Goal: Transaction & Acquisition: Purchase product/service

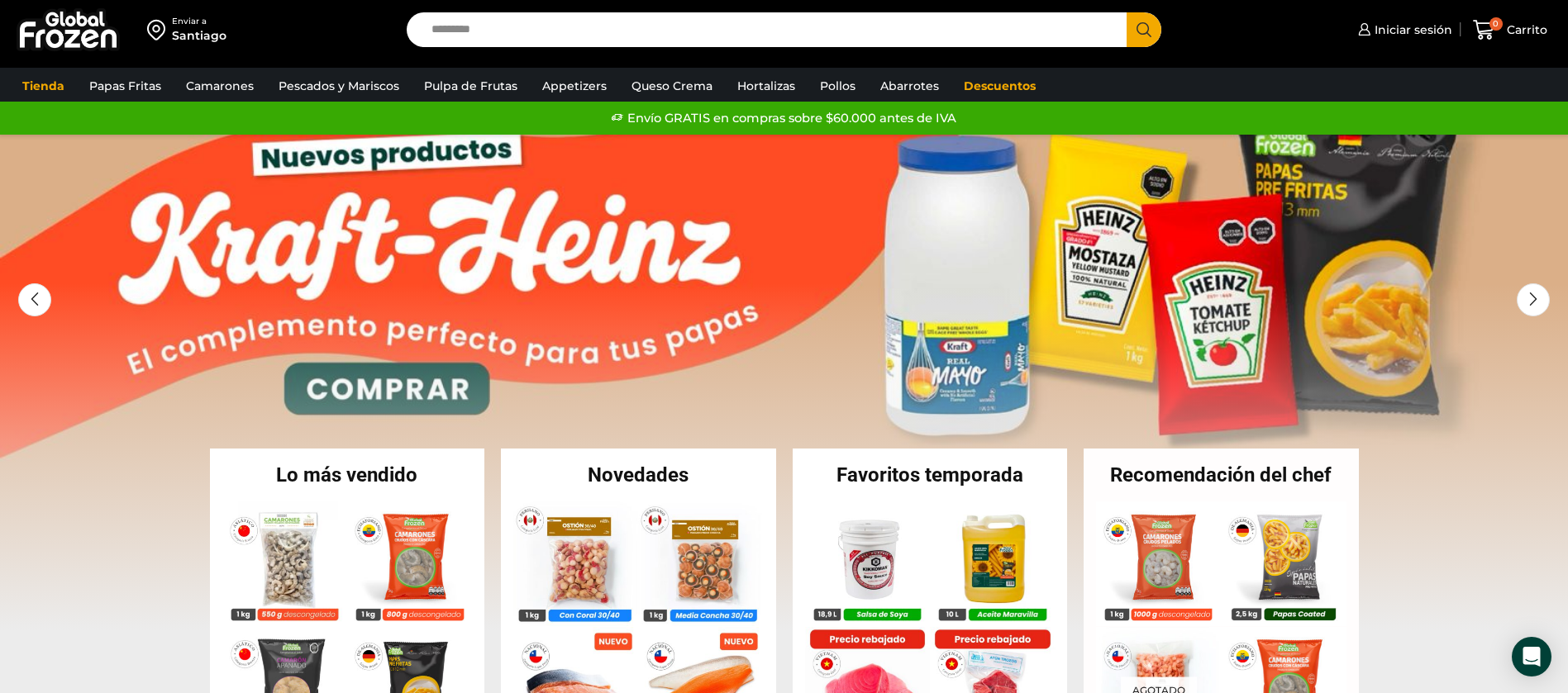
click at [739, 27] on input "Search input" at bounding box center [771, 30] width 695 height 35
type input "*****"
click at [1126, 13] on button "Search" at bounding box center [1143, 30] width 35 height 35
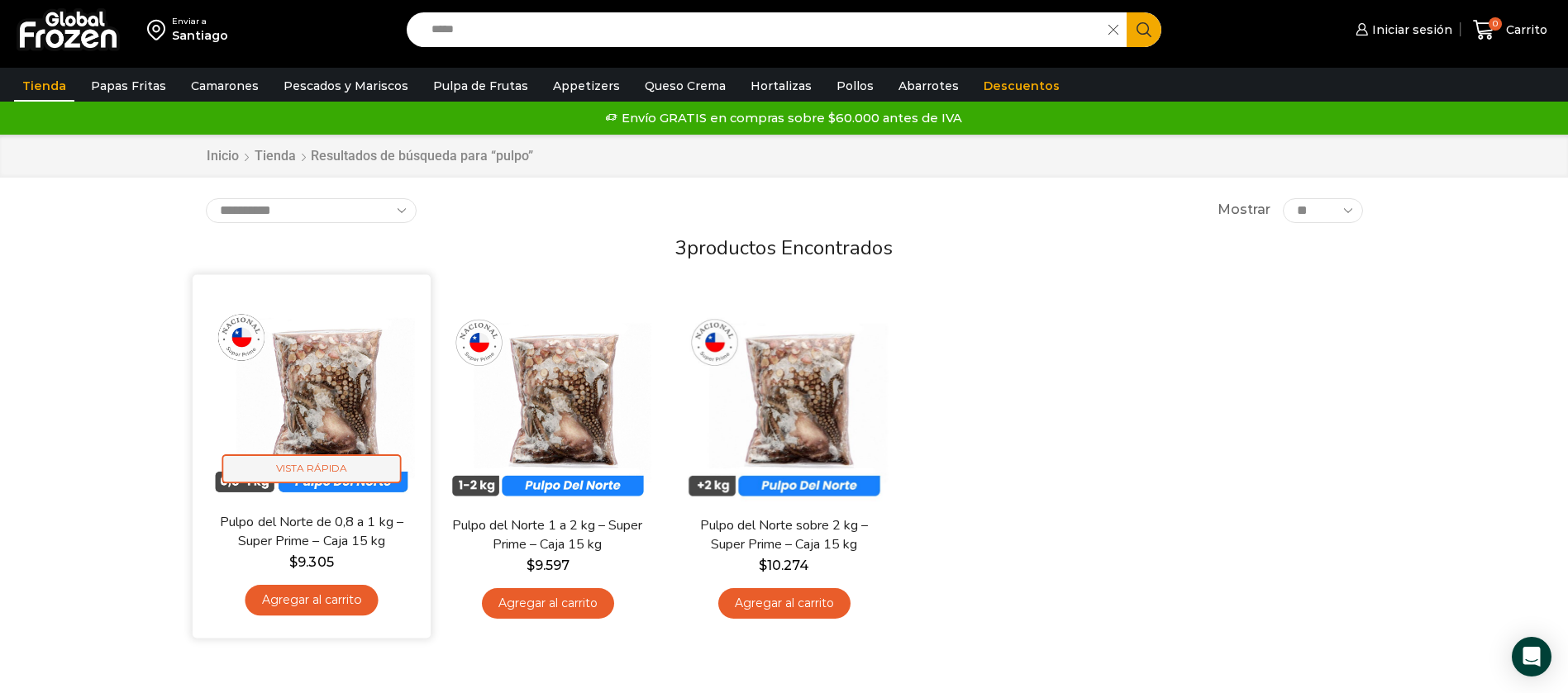
click at [335, 456] on span "Vista Rápida" at bounding box center [311, 468] width 179 height 29
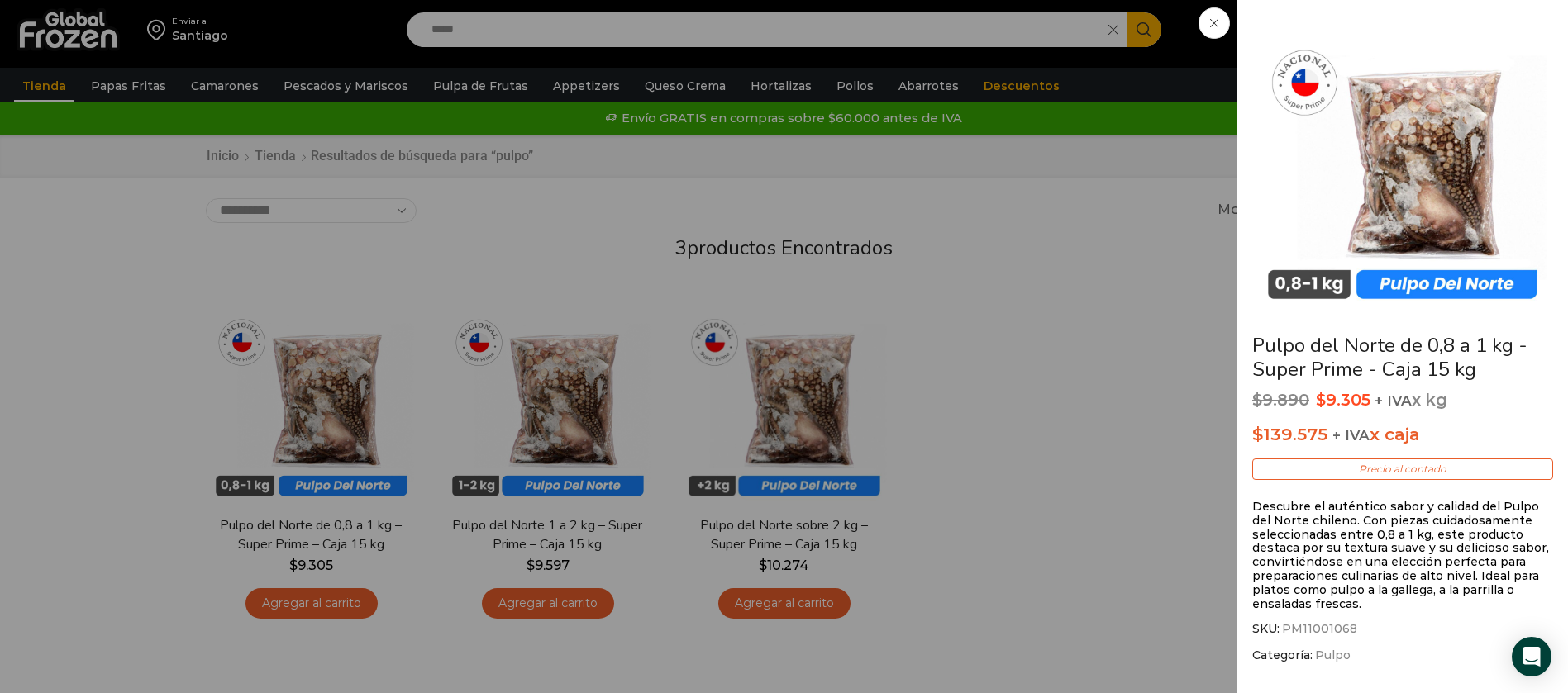
click at [1049, 0] on div "Pulpo del Norte de 0,8 a 1 kg - Super Prime - Caja 15 kg $ 9.890 Original price…" at bounding box center [784, 0] width 1568 height 0
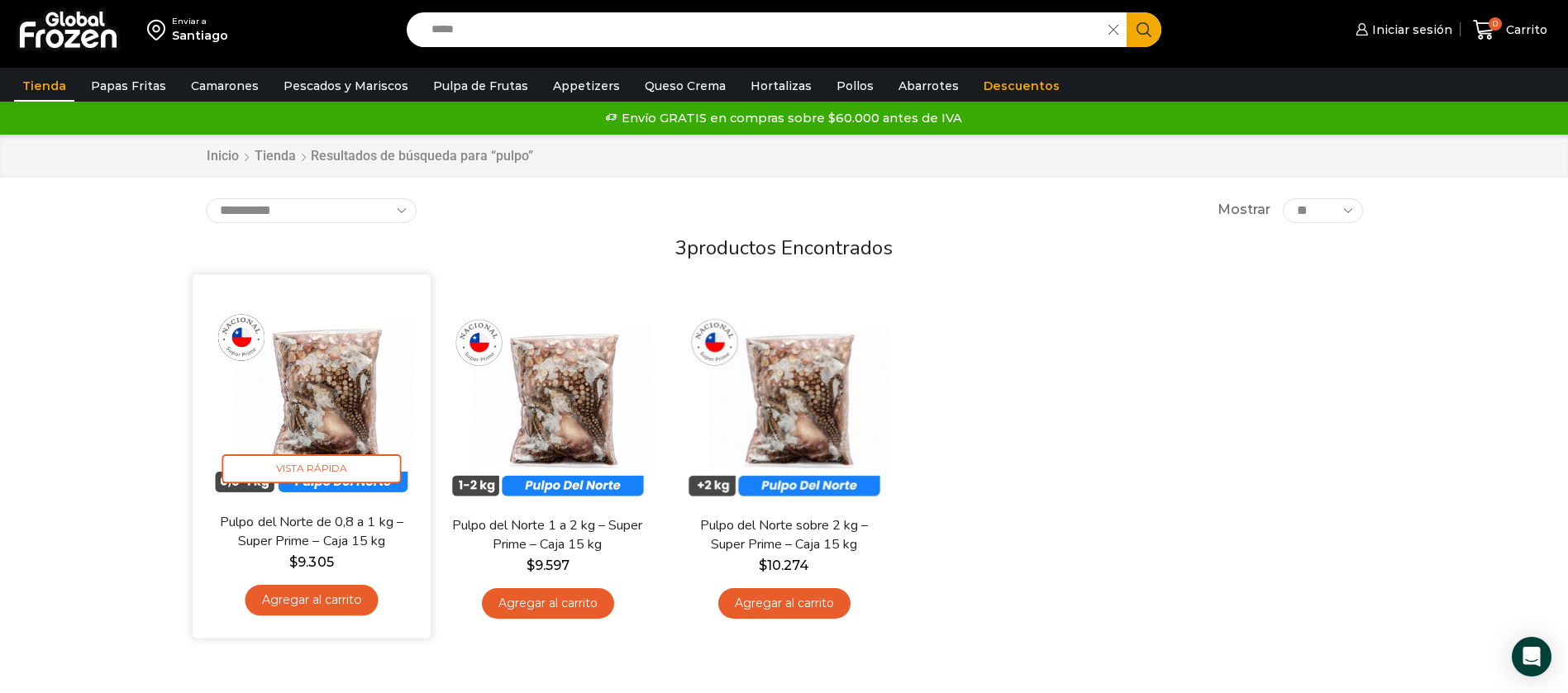
click at [351, 408] on img at bounding box center [311, 393] width 213 height 213
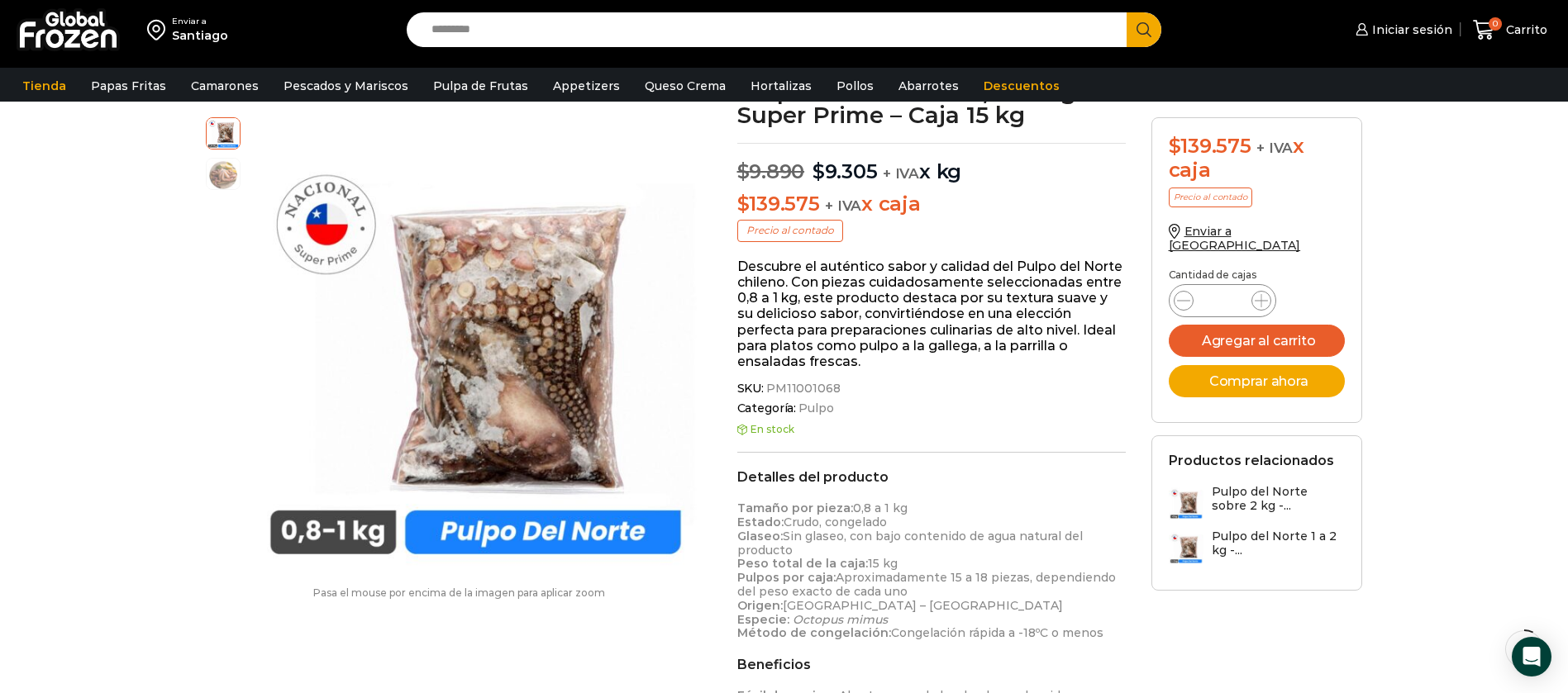
scroll to position [248, 0]
